Goal: Task Accomplishment & Management: Manage account settings

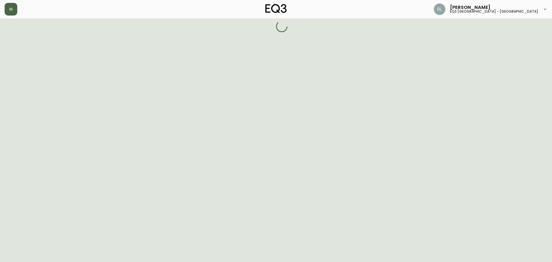
click at [7, 10] on button "button" at bounding box center [11, 9] width 13 height 13
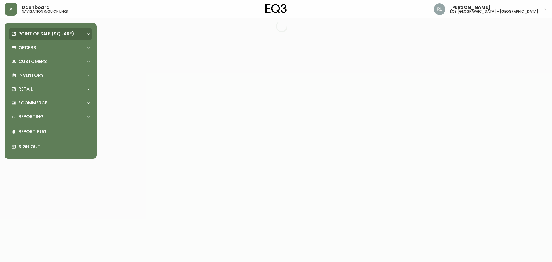
click at [34, 30] on div "Point of Sale (Square)" at bounding box center [50, 34] width 83 height 13
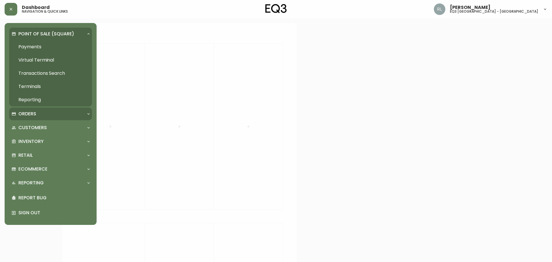
click at [31, 117] on p "Orders" at bounding box center [27, 114] width 18 height 6
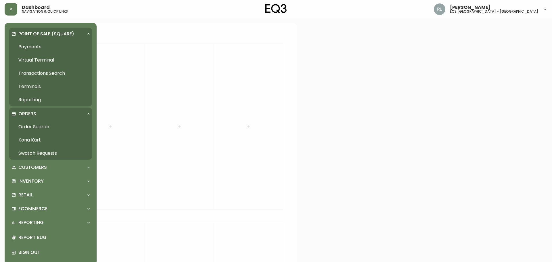
click at [31, 117] on p "Orders" at bounding box center [27, 114] width 18 height 6
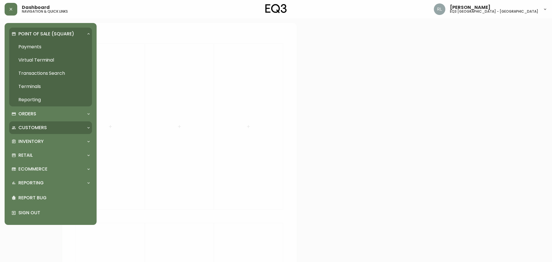
click at [34, 127] on p "Customers" at bounding box center [32, 128] width 28 height 6
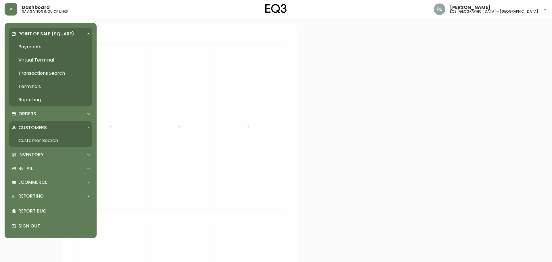
click at [35, 127] on p "Customers" at bounding box center [32, 128] width 28 height 6
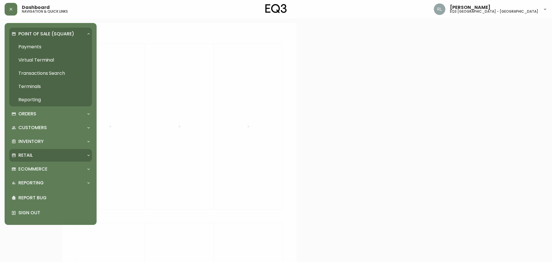
click at [32, 151] on div "Retail" at bounding box center [50, 155] width 83 height 13
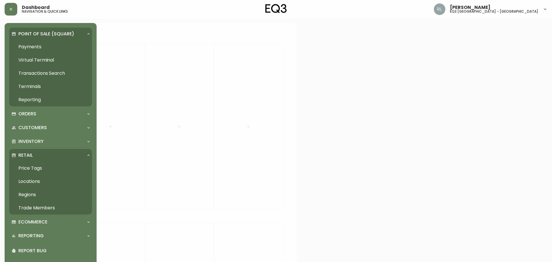
click at [39, 209] on link "Trade Members" at bounding box center [50, 207] width 83 height 13
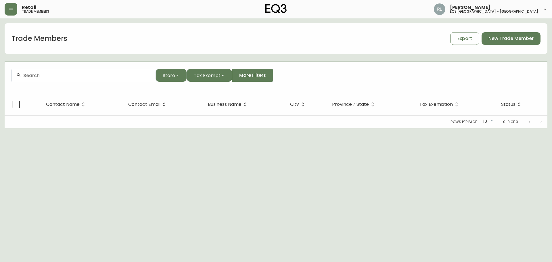
click at [114, 71] on div at bounding box center [84, 75] width 144 height 13
paste input "[EMAIL_ADDRESS][DOMAIN_NAME]"
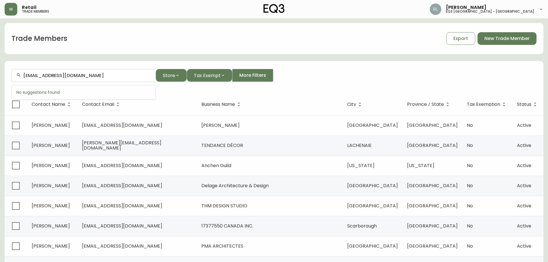
drag, startPoint x: 58, startPoint y: 75, endPoint x: 0, endPoint y: 71, distance: 57.7
click at [0, 71] on main "Trade Members Export New Trade Member [EMAIL_ADDRESS][DOMAIN_NAME] Store Tax Ex…" at bounding box center [274, 173] width 548 height 311
click at [73, 74] on input "[DOMAIN_NAME]" at bounding box center [87, 75] width 128 height 5
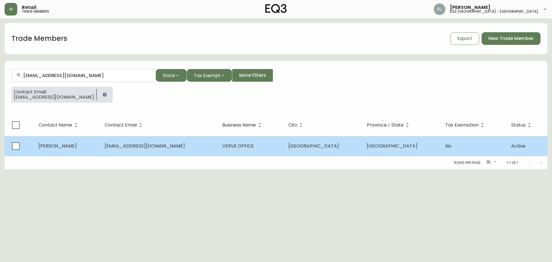
type input "[EMAIL_ADDRESS][DOMAIN_NAME]"
click at [152, 149] on td "[EMAIL_ADDRESS][DOMAIN_NAME]" at bounding box center [159, 146] width 118 height 20
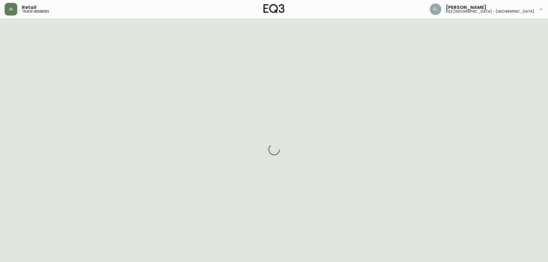
select select "ON"
select select "CA"
select select "CA_EN"
select select "Outreach from a Trade Rep"
select select "Interior Designer"
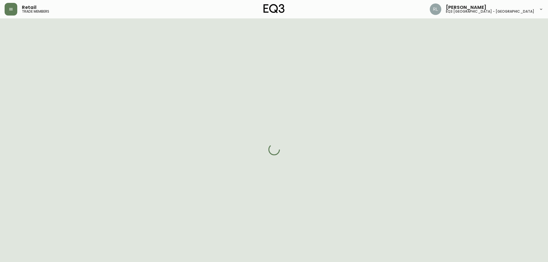
select select "cjw10z96q005b6gs00r6w7pwt"
select select "false"
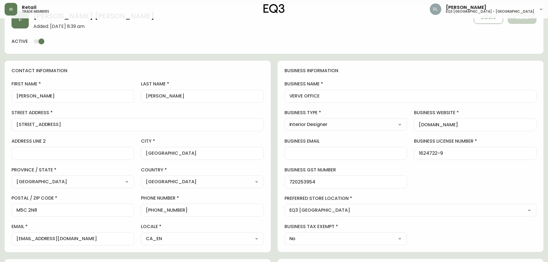
scroll to position [29, 0]
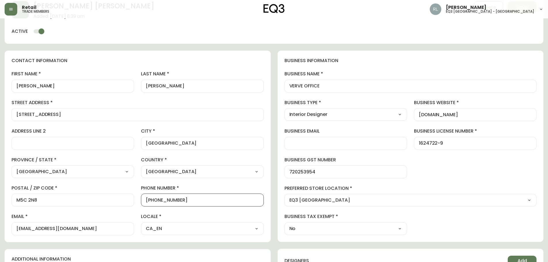
drag, startPoint x: 189, startPoint y: 203, endPoint x: 149, endPoint y: 200, distance: 40.4
click at [149, 200] on input "[PHONE_NUMBER]" at bounding box center [202, 199] width 113 height 5
click at [28, 129] on label "address line 2" at bounding box center [73, 131] width 123 height 6
